Goal: Task Accomplishment & Management: Manage account settings

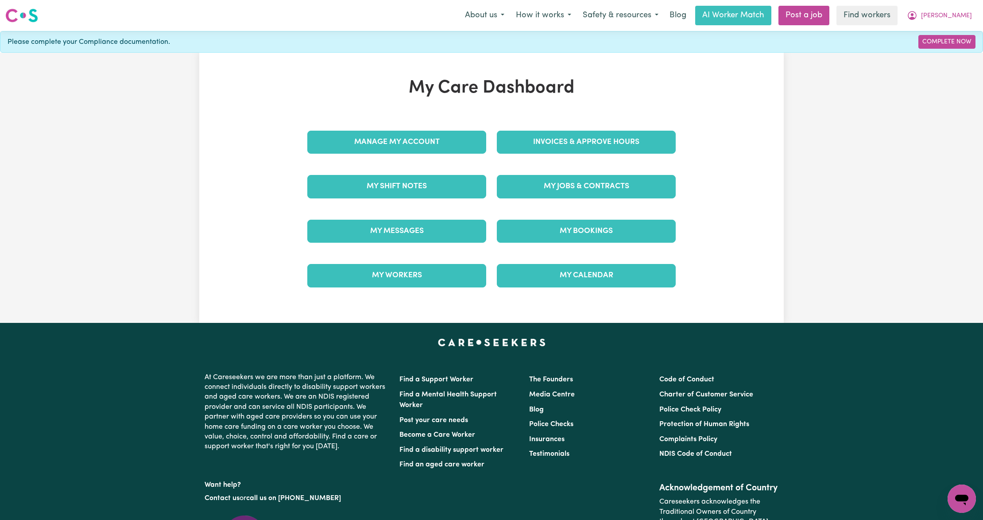
click at [544, 128] on div "Invoices & Approve Hours" at bounding box center [585, 142] width 189 height 44
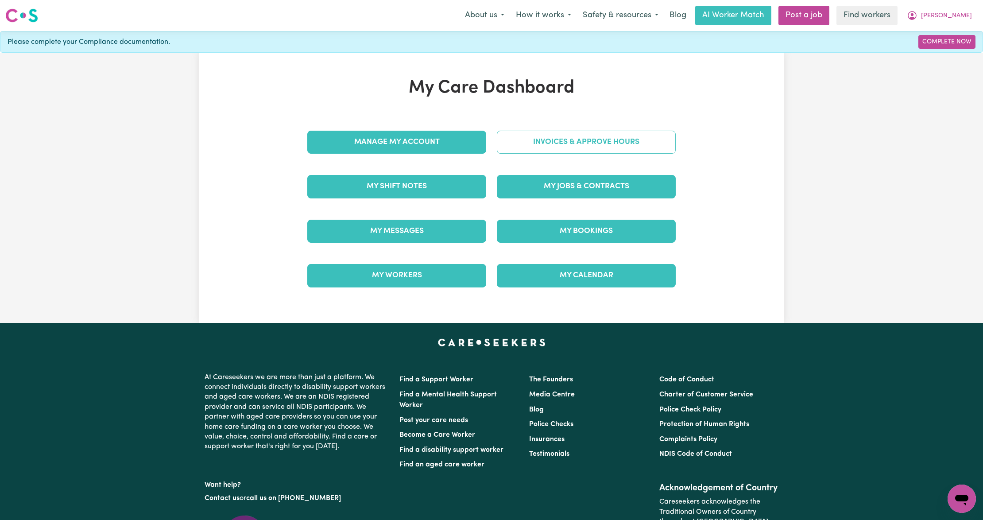
click at [535, 147] on link "Invoices & Approve Hours" at bounding box center [586, 142] width 179 height 23
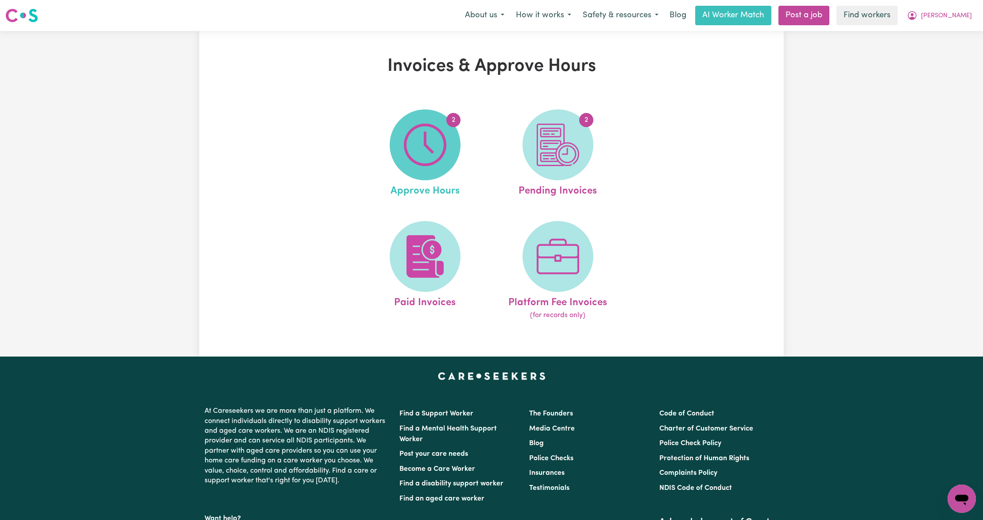
click at [456, 157] on span "2" at bounding box center [425, 144] width 71 height 71
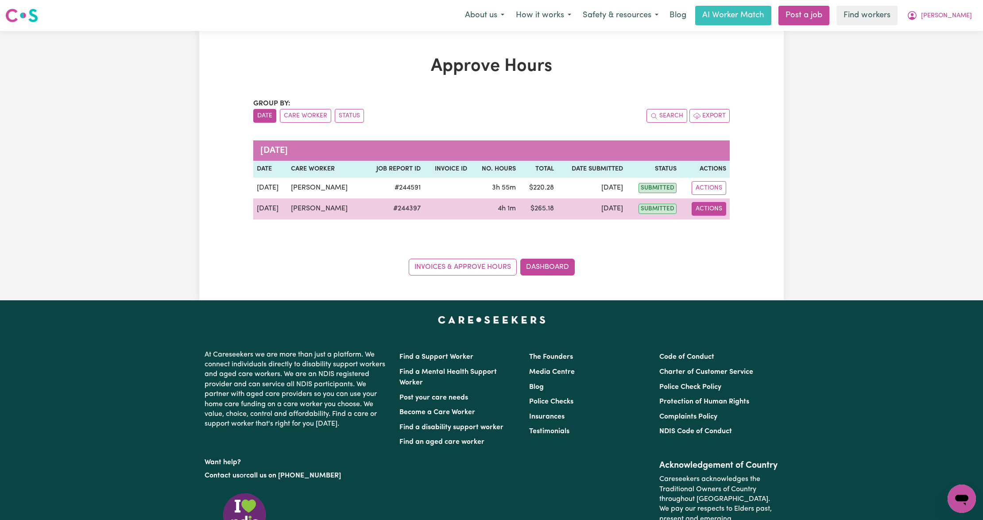
click at [719, 205] on button "Actions" at bounding box center [708, 209] width 35 height 14
click at [714, 226] on link "View Job Report" at bounding box center [732, 229] width 76 height 18
select select "pm"
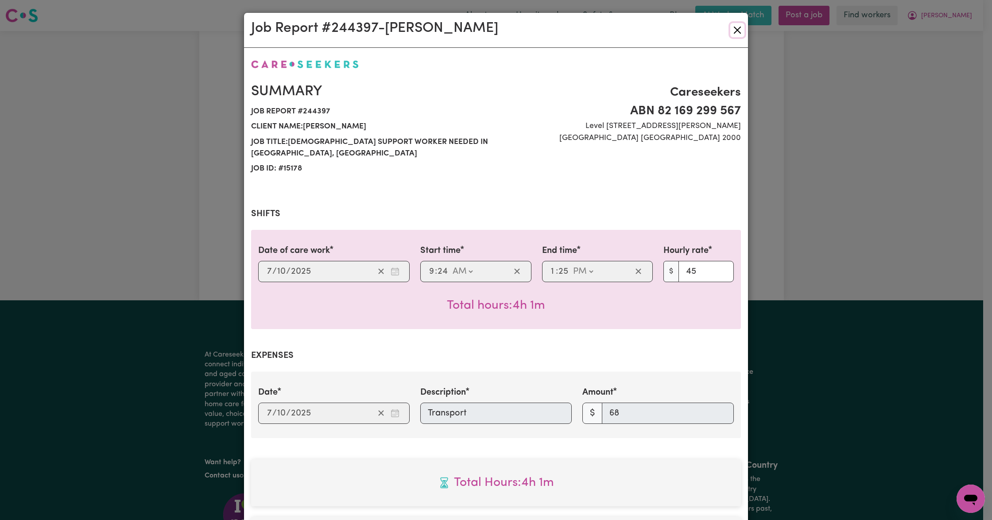
click at [730, 30] on button "Close" at bounding box center [737, 30] width 14 height 14
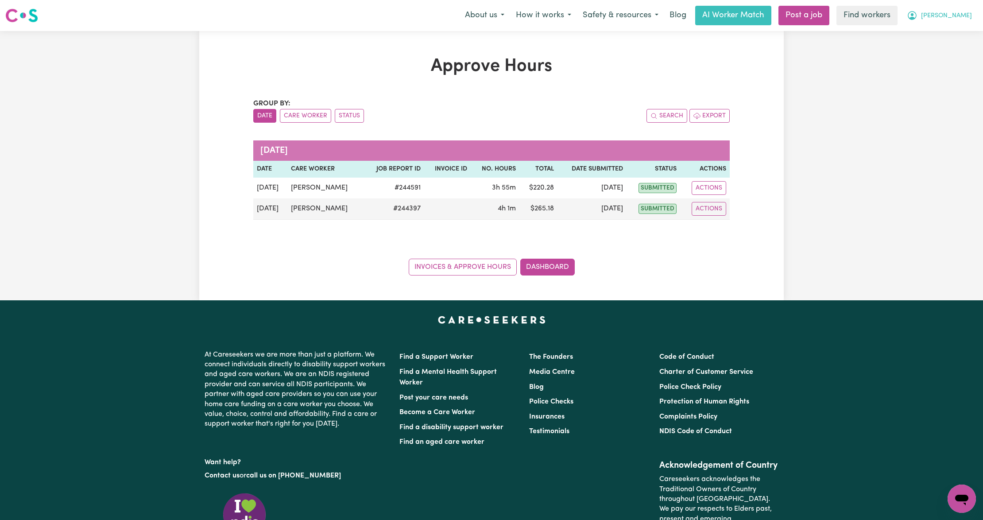
click at [960, 24] on button "[PERSON_NAME]" at bounding box center [939, 15] width 77 height 19
click at [944, 33] on link "My Dashboard" at bounding box center [942, 34] width 70 height 17
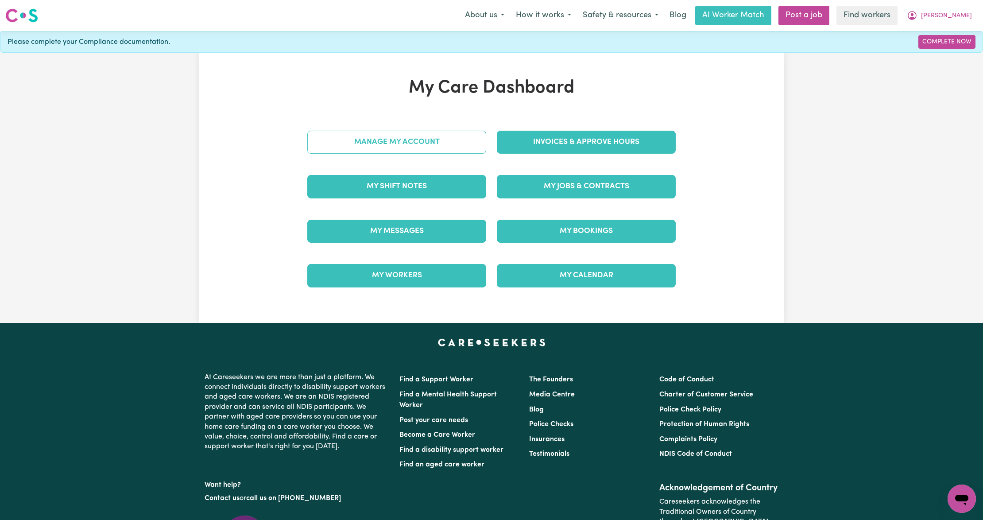
click at [398, 147] on link "Manage My Account" at bounding box center [396, 142] width 179 height 23
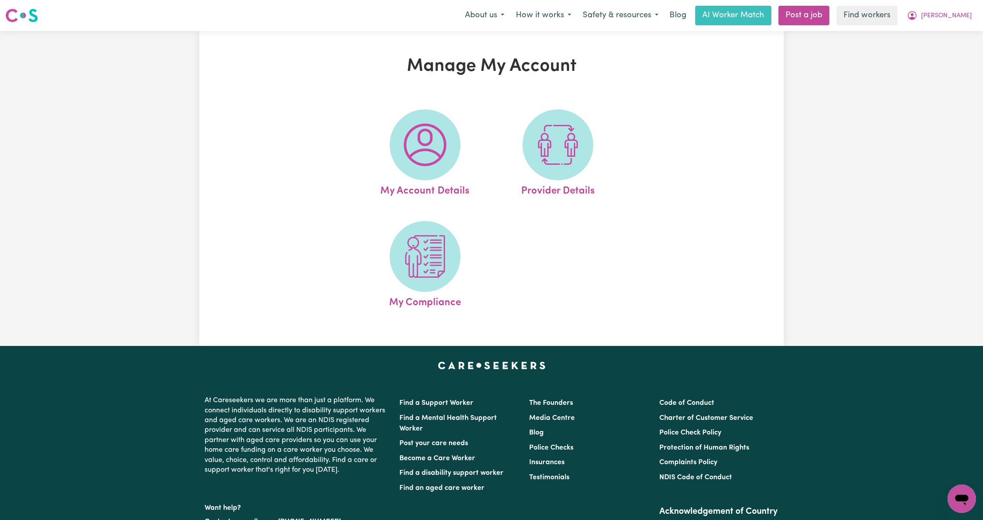
click at [398, 147] on span at bounding box center [425, 144] width 71 height 71
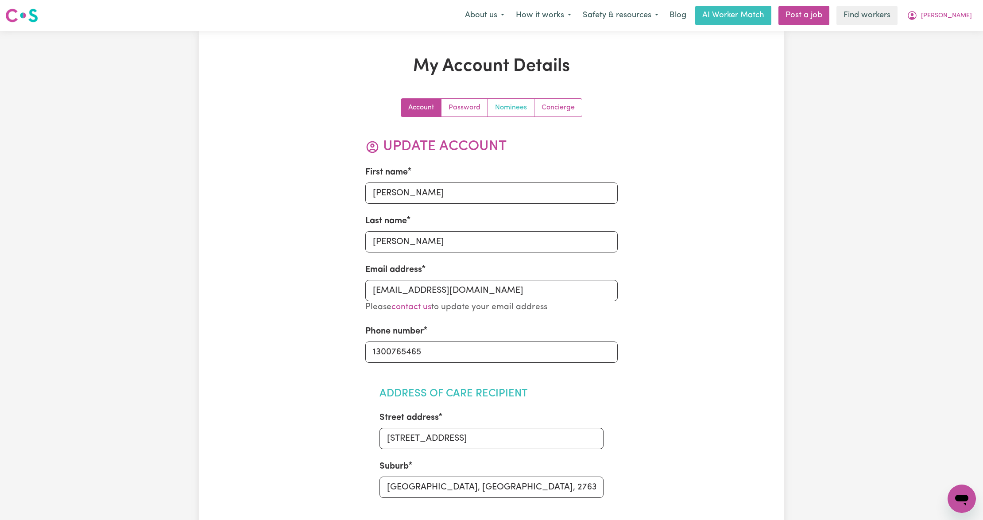
click at [514, 108] on link "Nominees" at bounding box center [511, 108] width 46 height 18
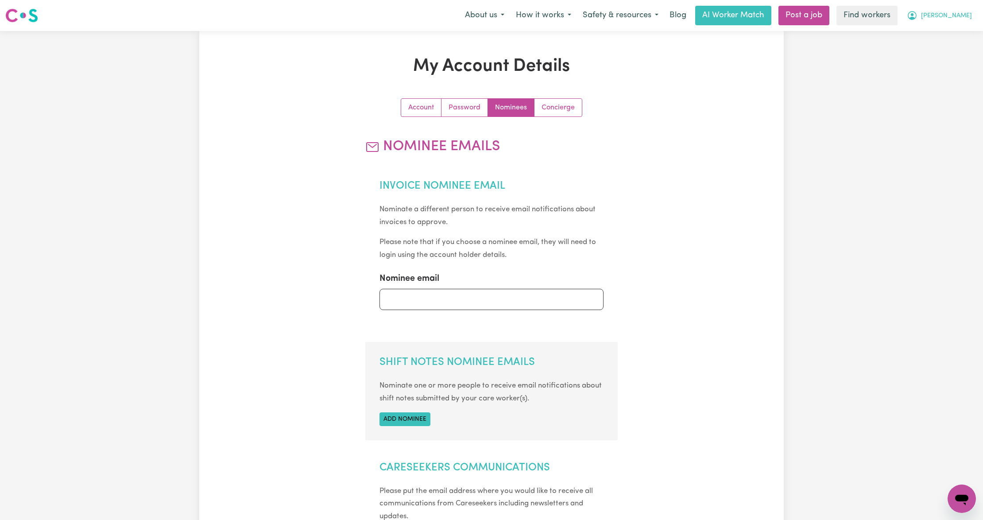
click at [969, 17] on span "[PERSON_NAME]" at bounding box center [946, 16] width 51 height 10
click at [958, 33] on link "My Dashboard" at bounding box center [942, 34] width 70 height 17
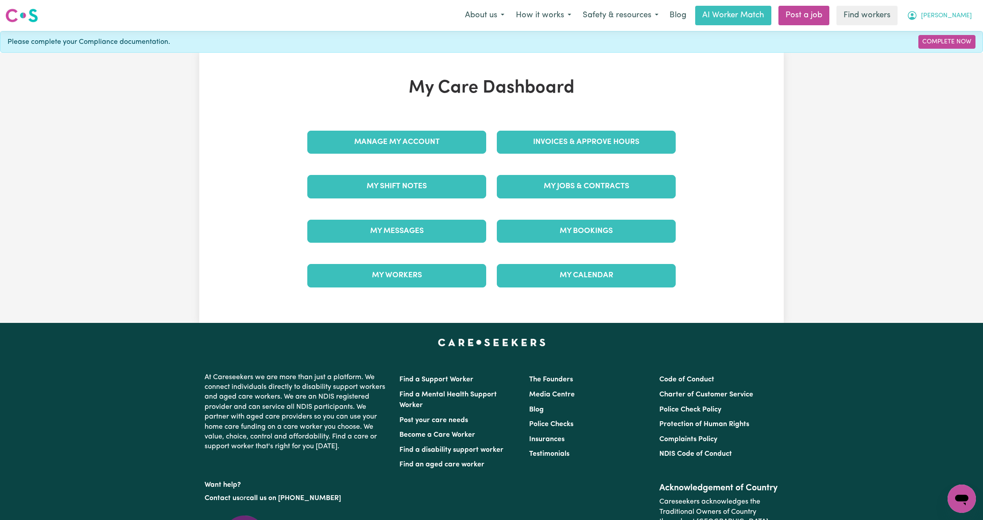
click at [968, 15] on button "[PERSON_NAME]" at bounding box center [939, 15] width 77 height 19
click at [953, 47] on link "Logout" at bounding box center [942, 50] width 70 height 17
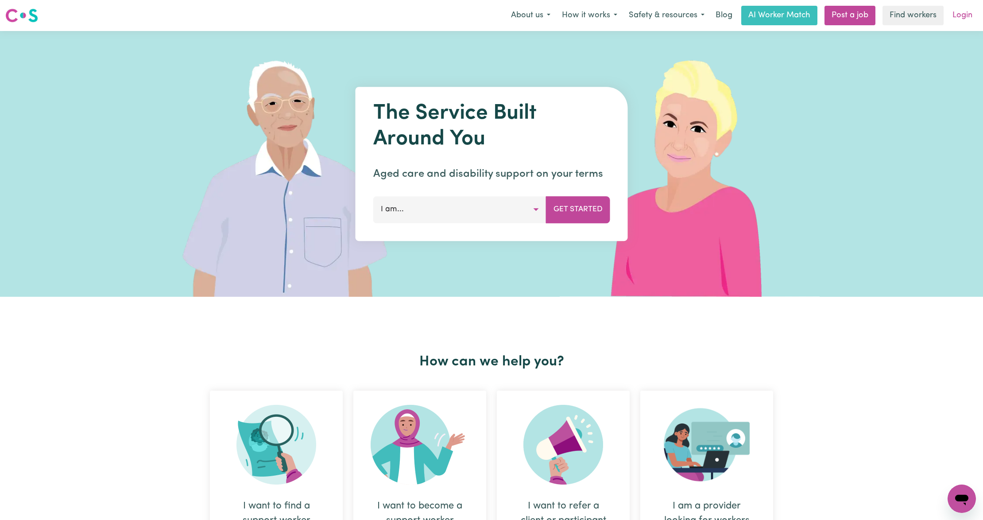
click at [967, 12] on link "Login" at bounding box center [962, 15] width 31 height 19
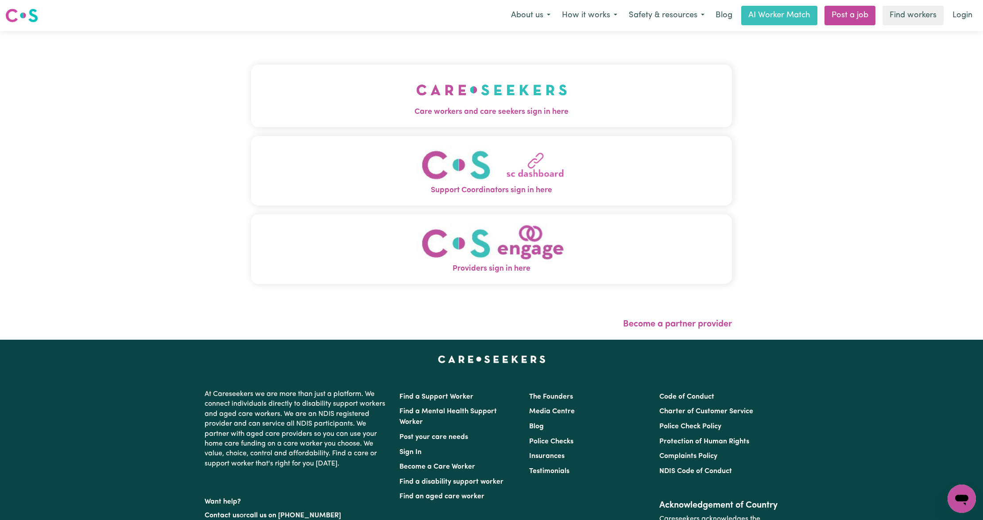
click at [583, 127] on div "Care workers and care seekers sign in here Support Coordinators sign in here Pr…" at bounding box center [491, 179] width 481 height 260
click at [537, 91] on img "Care workers and care seekers sign in here" at bounding box center [491, 89] width 151 height 33
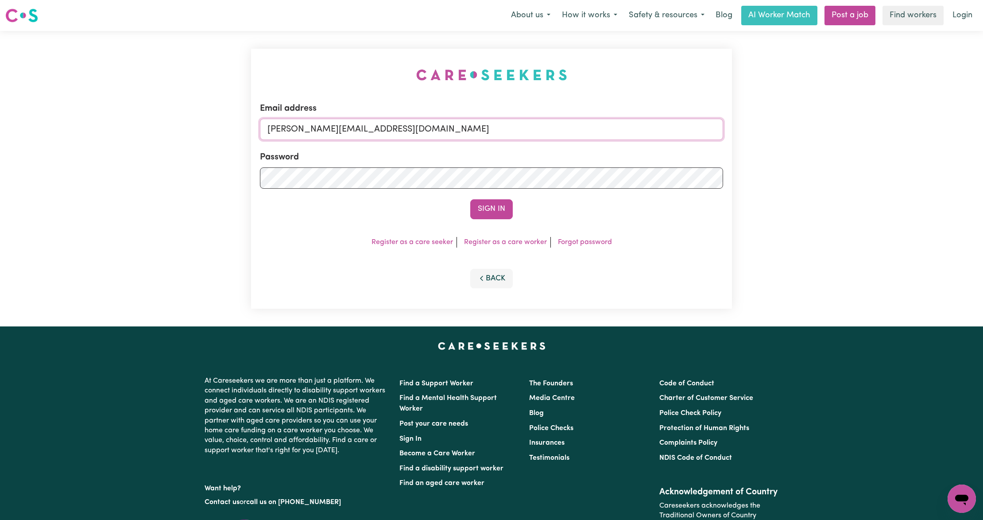
click at [284, 123] on input "[PERSON_NAME][EMAIL_ADDRESS][DOMAIN_NAME]" at bounding box center [491, 129] width 463 height 21
drag, startPoint x: 314, startPoint y: 128, endPoint x: 670, endPoint y: 156, distance: 357.0
click at [670, 156] on form "Email address [EMAIL_ADDRESS][PERSON_NAME][DOMAIN_NAME] Password Sign In" at bounding box center [491, 160] width 463 height 117
type input "superuser~[EMAIL_ADDRESS][DOMAIN_NAME]"
click at [507, 205] on button "Sign In" at bounding box center [491, 208] width 42 height 19
